Goal: Find contact information

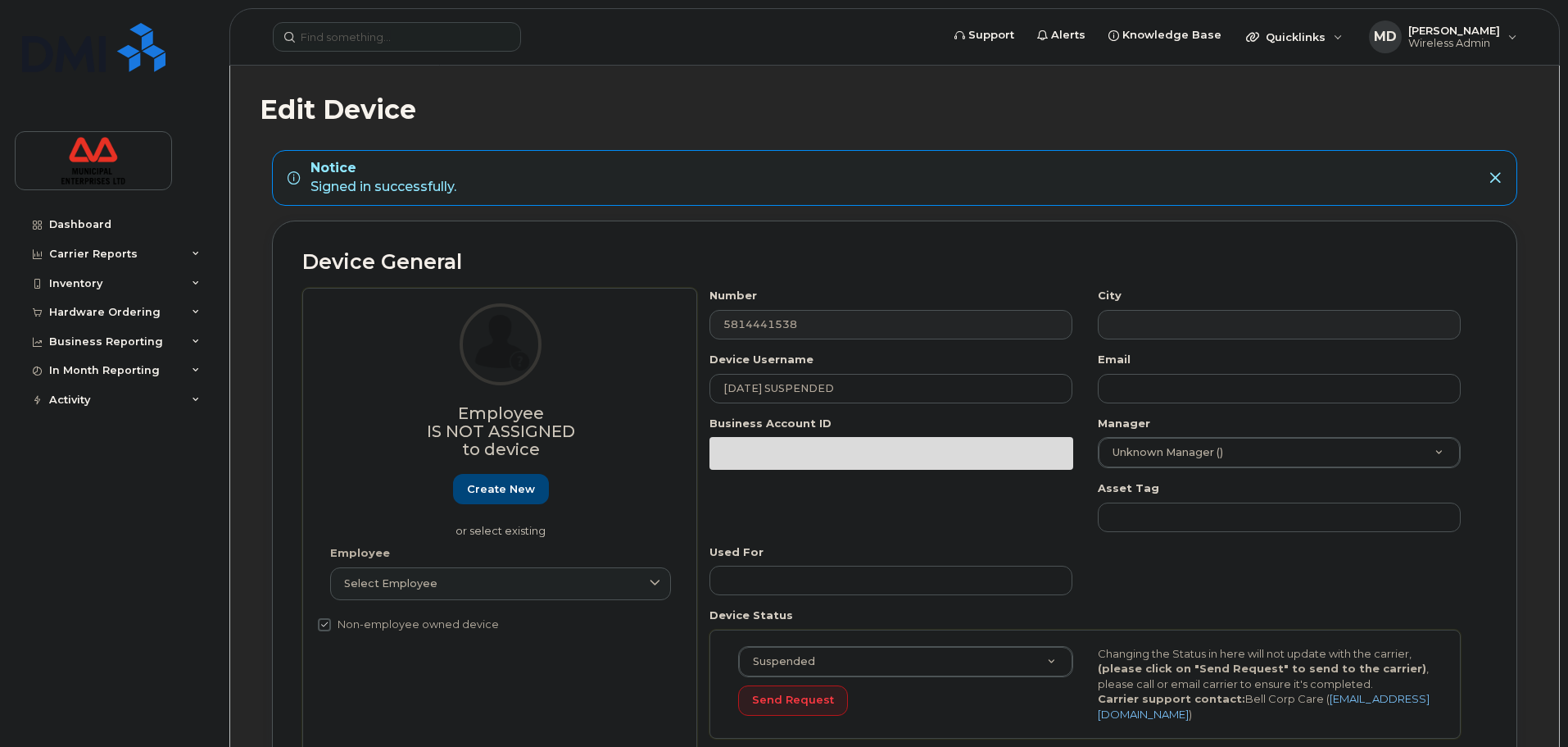
select select "3844589"
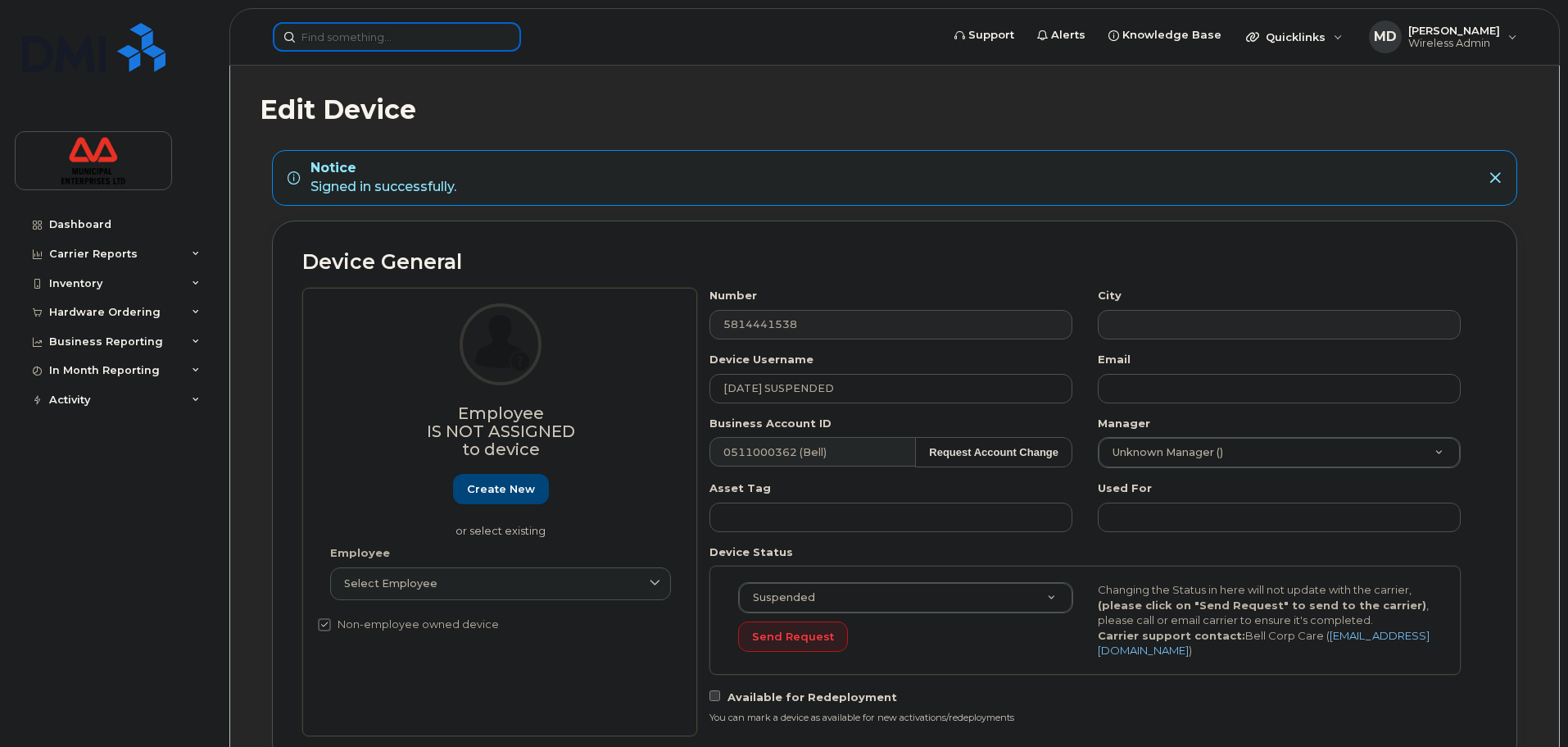
click at [350, 40] on input at bounding box center [397, 36] width 248 height 29
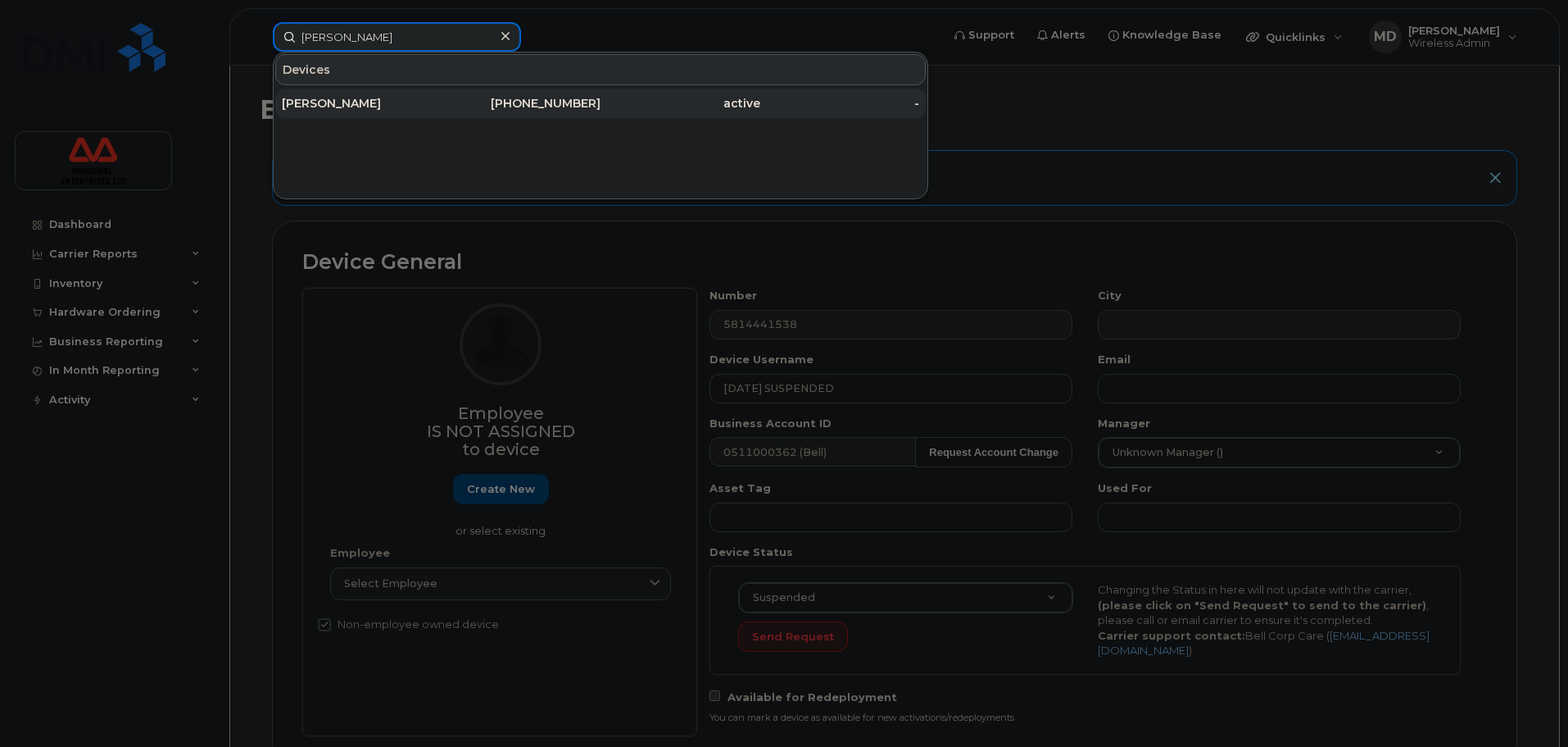
type input "[PERSON_NAME]"
click at [542, 100] on div "782-641-7321" at bounding box center [521, 103] width 159 height 17
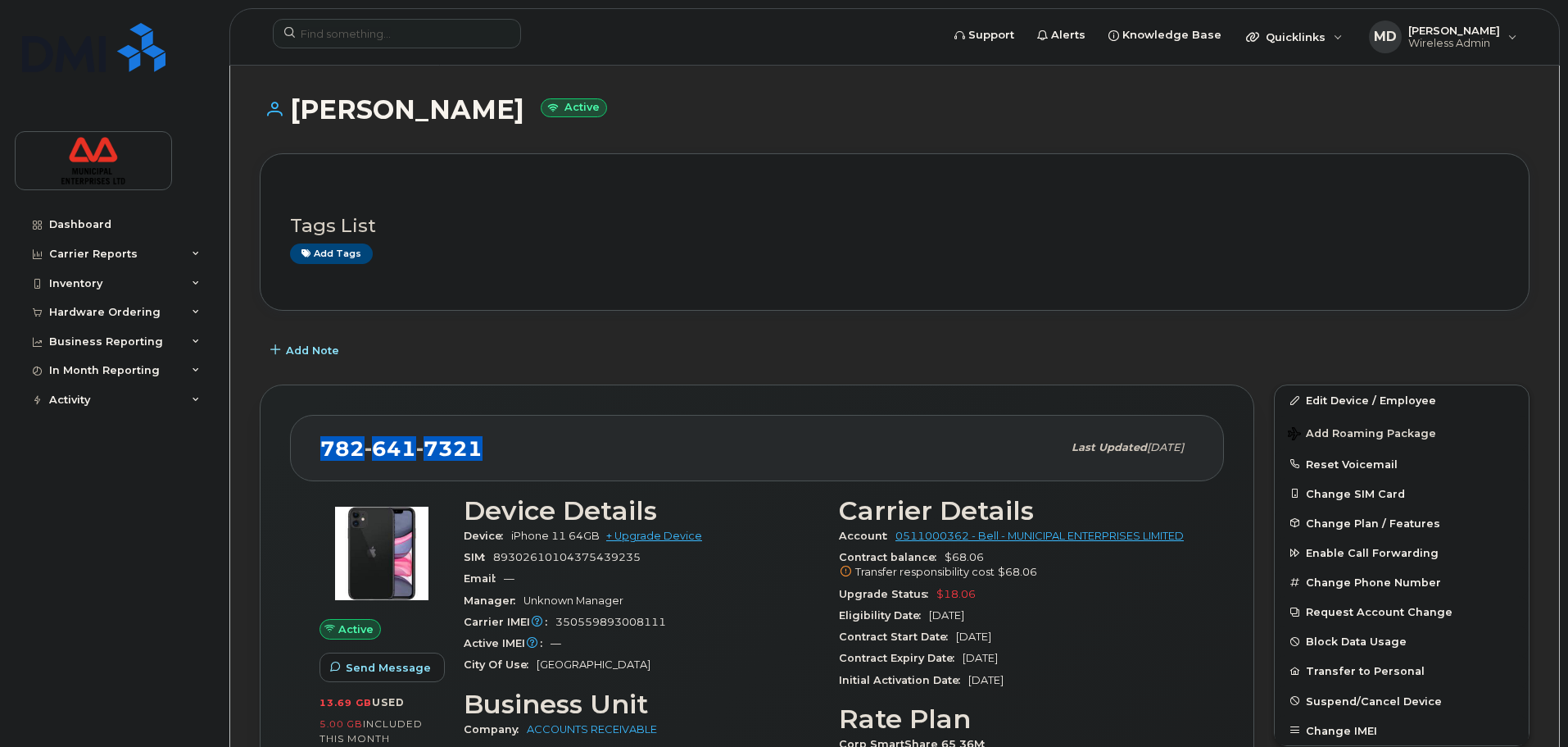
drag, startPoint x: 496, startPoint y: 449, endPoint x: 326, endPoint y: 457, distance: 170.2
click at [326, 457] on div "[PHONE_NUMBER]" at bounding box center [691, 447] width 741 height 34
copy span "[PHONE_NUMBER]"
